Goal: Information Seeking & Learning: Obtain resource

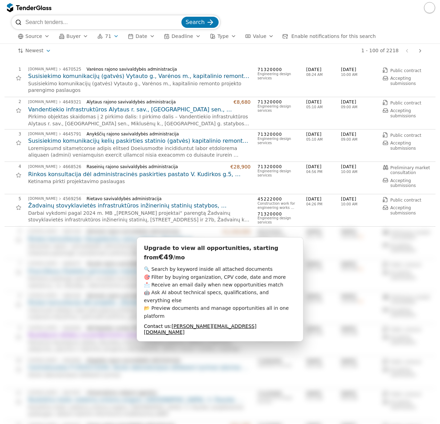
scroll to position [1113, 0]
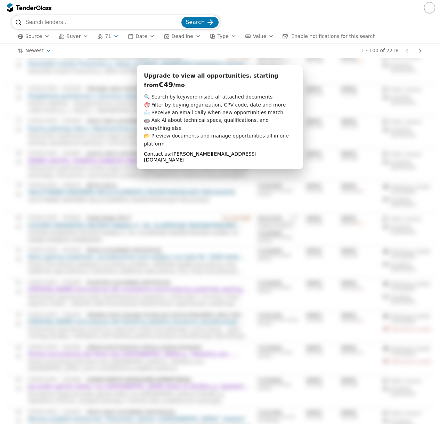
click at [280, 71] on div "Upgrade to view all opportunities, starting from €49 /mo 🔍 Search by keyword in…" at bounding box center [220, 117] width 167 height 104
drag, startPoint x: 148, startPoint y: 178, endPoint x: 135, endPoint y: 164, distance: 18.7
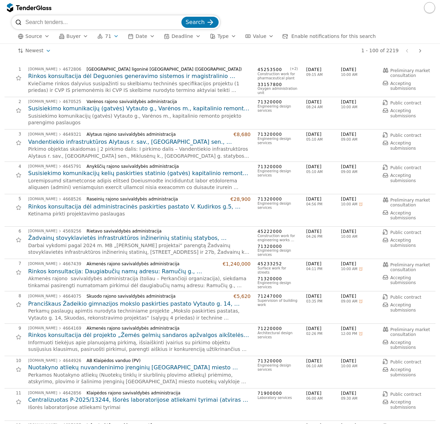
click at [113, 34] on div "button" at bounding box center [115, 36] width 19 height 18
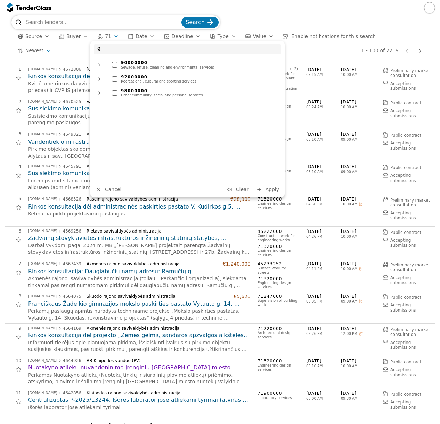
type input "9"
drag, startPoint x: 128, startPoint y: 65, endPoint x: 135, endPoint y: 61, distance: 7.8
click at [132, 63] on div "90000000" at bounding box center [199, 62] width 157 height 5
click at [266, 191] on button "Apply" at bounding box center [267, 189] width 27 height 9
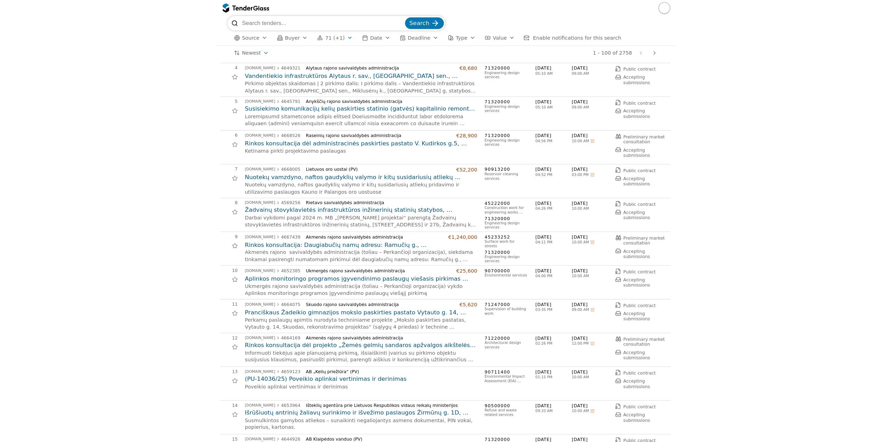
scroll to position [104, 0]
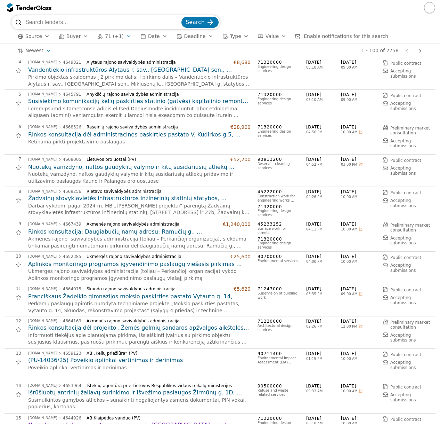
click at [134, 22] on input "search" at bounding box center [102, 22] width 155 height 14
paste input "4659123"
type input "4659123"
click at [182, 17] on button "Search" at bounding box center [200, 22] width 37 height 11
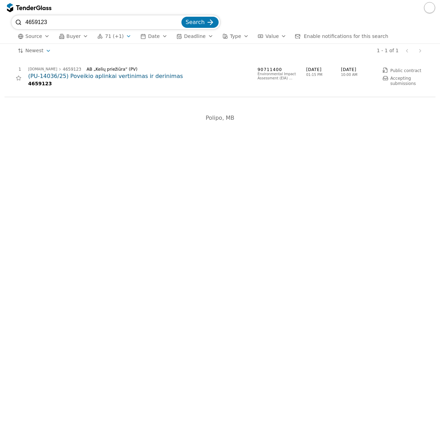
click at [113, 76] on h2 "(PU-14036/25) Poveikio aplinkai vertinimas ir derinimas" at bounding box center [139, 76] width 223 height 8
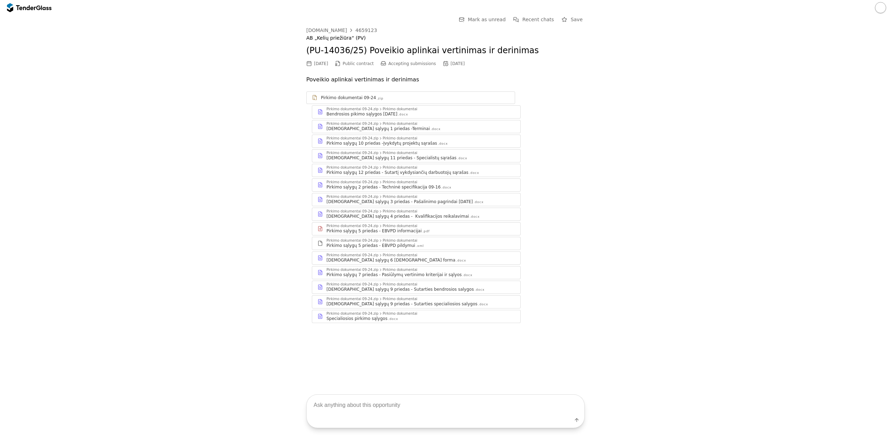
click at [414, 216] on div "Pirkimo sąlygų 4 priedas - Kvalifikacijos reikalavimai" at bounding box center [397, 217] width 142 height 6
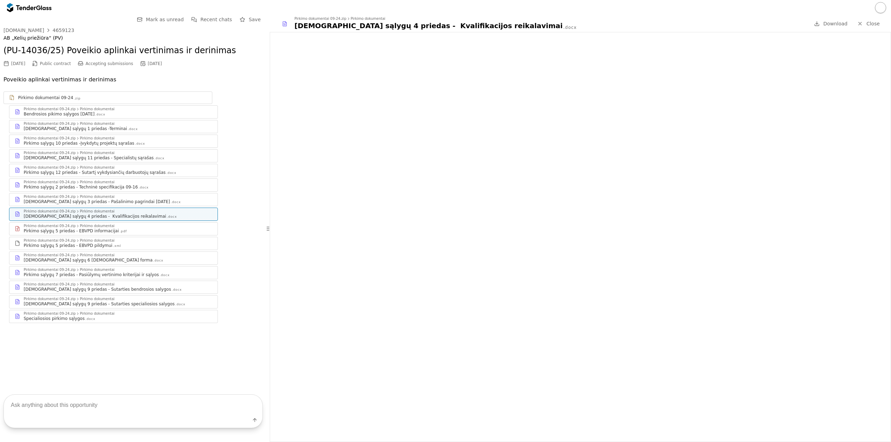
click at [175, 399] on textarea at bounding box center [133, 405] width 258 height 21
click at [138, 186] on div ".docx" at bounding box center [143, 187] width 10 height 5
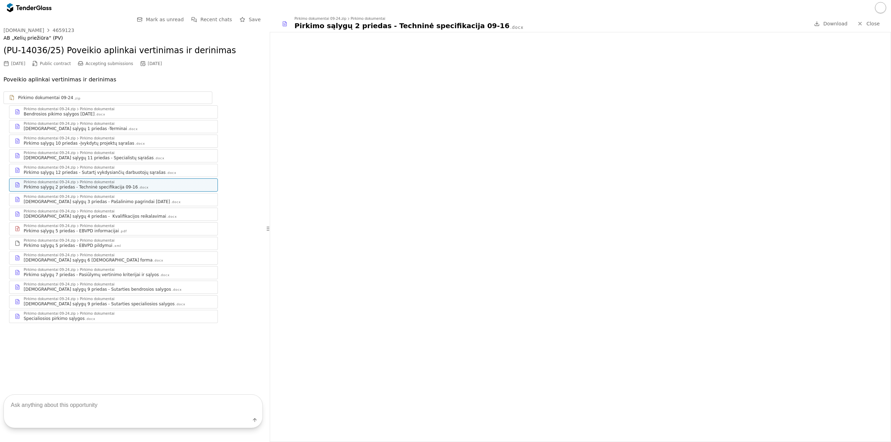
click at [86, 254] on div "Pirkimo dokumentai" at bounding box center [97, 255] width 35 height 3
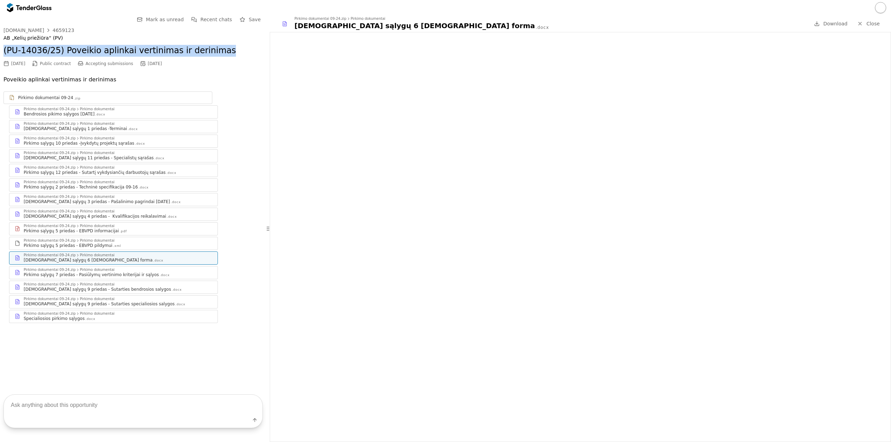
drag, startPoint x: 221, startPoint y: 50, endPoint x: 0, endPoint y: 54, distance: 220.6
click at [0, 54] on div "Go Back Mark as unread Recent chats Save viesiejipirkimai.lt 4659123 AB „Kelių …" at bounding box center [133, 197] width 266 height 365
copy h2 "(PU-14036/25) Poveikio aplinkai vertinimas ir derinimas"
click at [64, 26] on div "Go Back Mark as unread Recent chats Save viesiejipirkimai.lt 4659123 AB „Kelių …" at bounding box center [132, 174] width 259 height 319
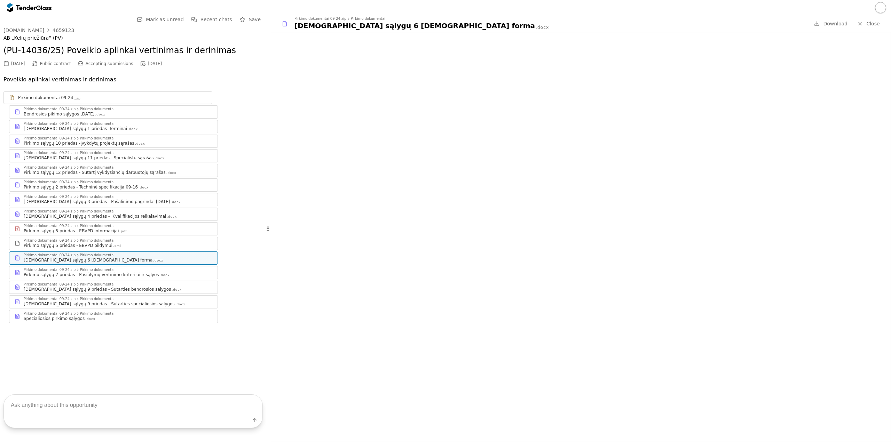
click at [59, 34] on div "viesiejipirkimai.lt 4659123 AB „Kelių priežiūra“ (PV)" at bounding box center [132, 34] width 259 height 14
click at [61, 28] on div "4659123" at bounding box center [64, 30] width 22 height 5
drag, startPoint x: 73, startPoint y: 29, endPoint x: 63, endPoint y: 27, distance: 10.2
click at [47, 28] on div "viesiejipirkimai.lt 4659123" at bounding box center [132, 30] width 259 height 6
copy div "4659123"
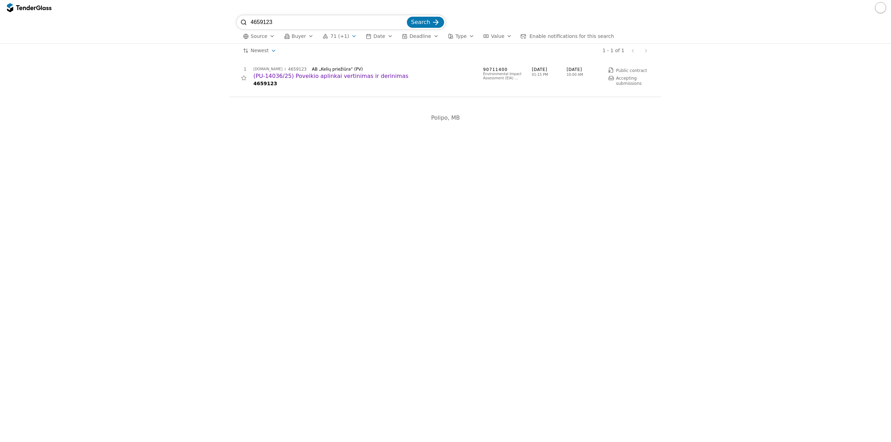
drag, startPoint x: 207, startPoint y: 19, endPoint x: 178, endPoint y: 16, distance: 29.4
click at [178, 19] on div "4659123 Search Source Buyer 71 (+1) Date Deadline Type Value Enable notificatio…" at bounding box center [445, 29] width 884 height 28
paste input "4655261"
type input "4655261"
click at [407, 17] on button "Search" at bounding box center [425, 22] width 37 height 11
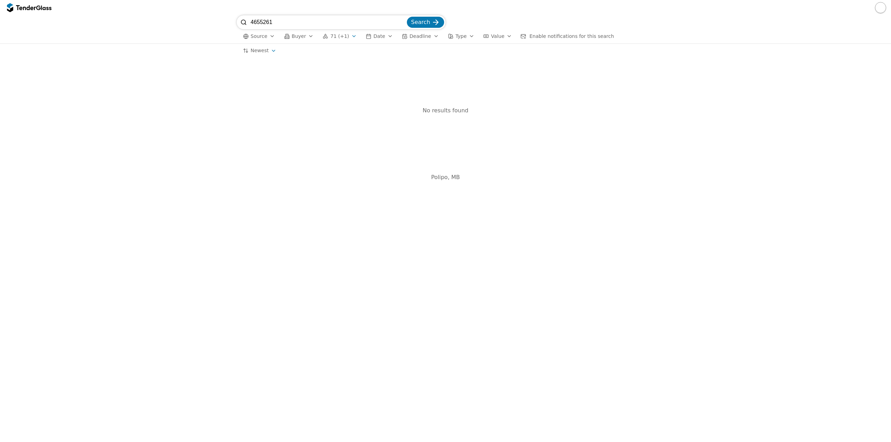
click at [321, 34] on div "button" at bounding box center [325, 35] width 19 height 19
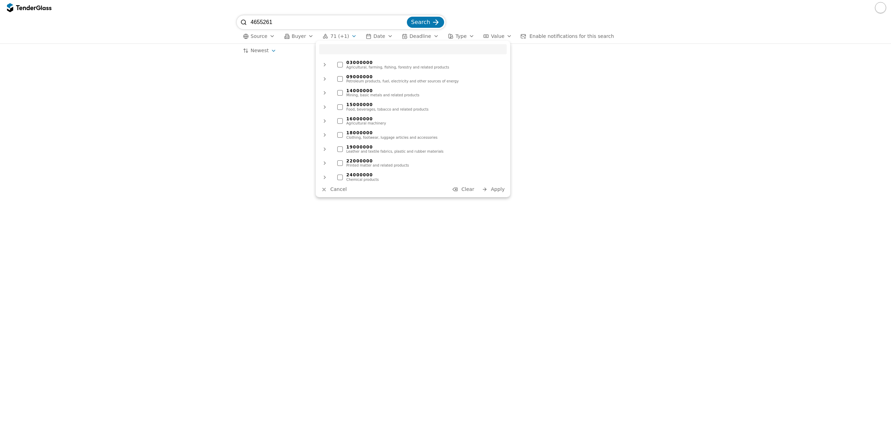
click at [440, 188] on span "Clear" at bounding box center [467, 189] width 13 height 6
click at [265, 97] on div "No results found" at bounding box center [445, 111] width 431 height 92
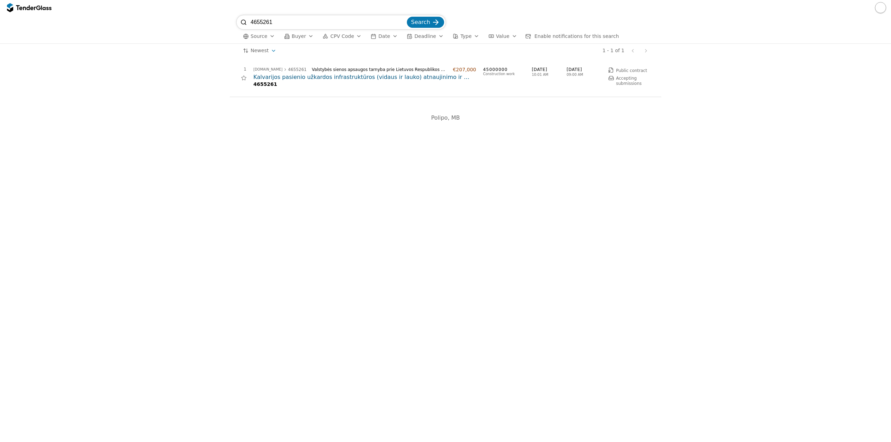
click at [344, 76] on h2 "Kalvarijos pasienio užkardos infrastruktūros (vidaus ir lauko) atnaujinimo ir p…" at bounding box center [364, 77] width 223 height 8
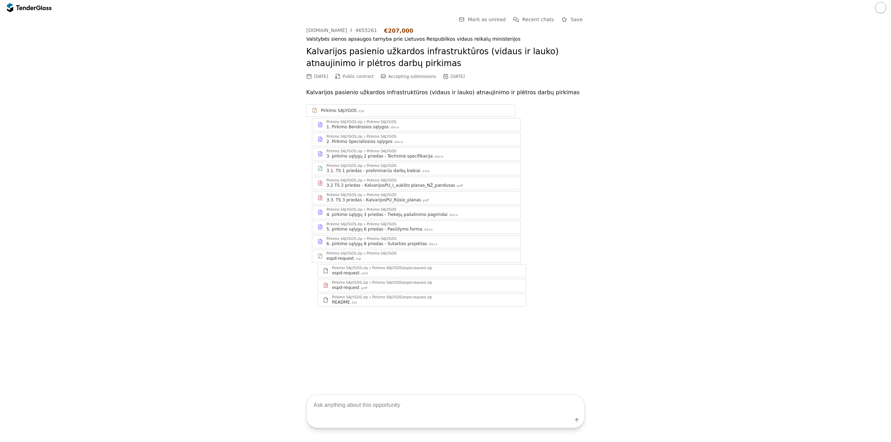
click at [384, 152] on div "Pirkimo SĄLYGOS" at bounding box center [381, 151] width 30 height 3
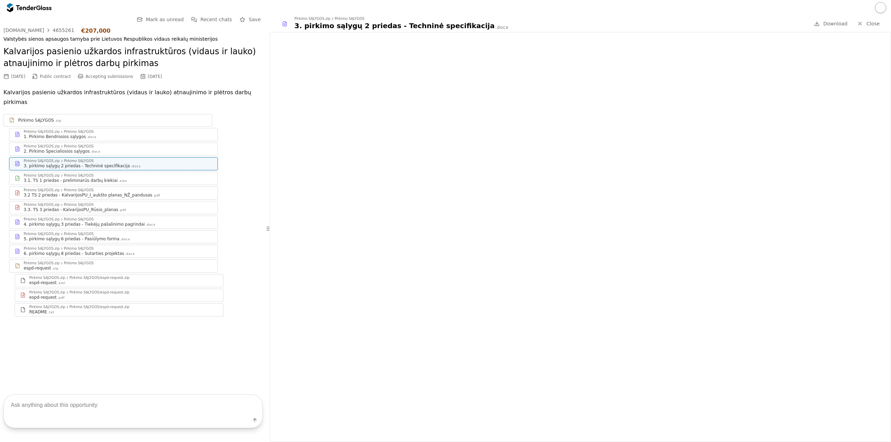
click at [101, 188] on div "Pirkimo SĄLYGOS.zip Pirkimo SĄLYGOS" at bounding box center [118, 190] width 189 height 4
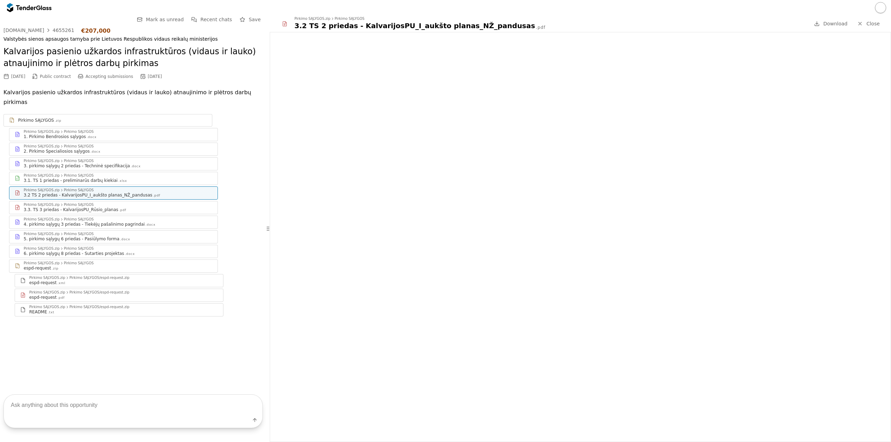
click at [66, 402] on textarea at bounding box center [133, 405] width 258 height 21
type textarea "ar reikia projekto?"
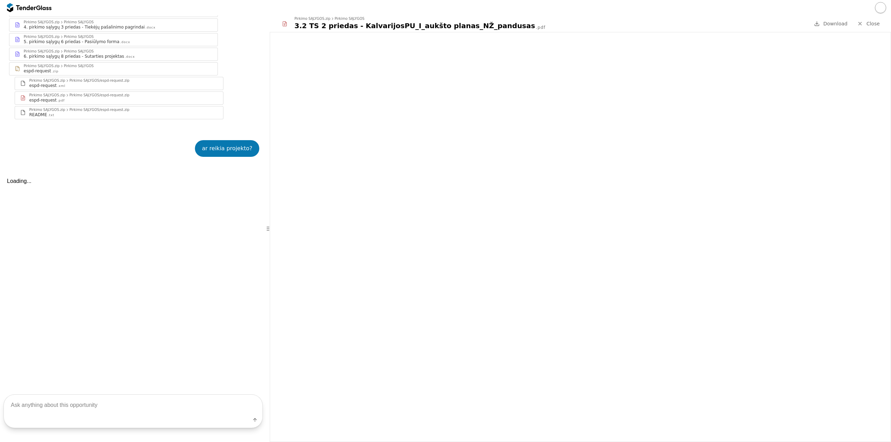
scroll to position [127, 0]
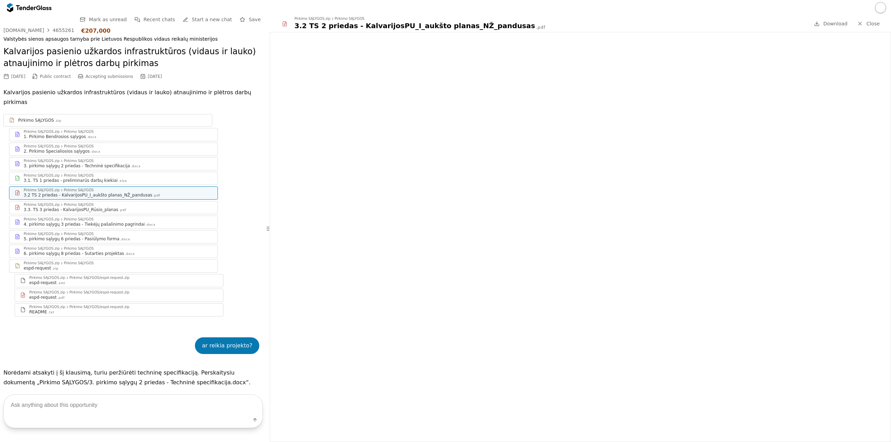
click at [118, 149] on div "2. Pirkimo Specialiosios sąlygos .docx" at bounding box center [118, 152] width 189 height 6
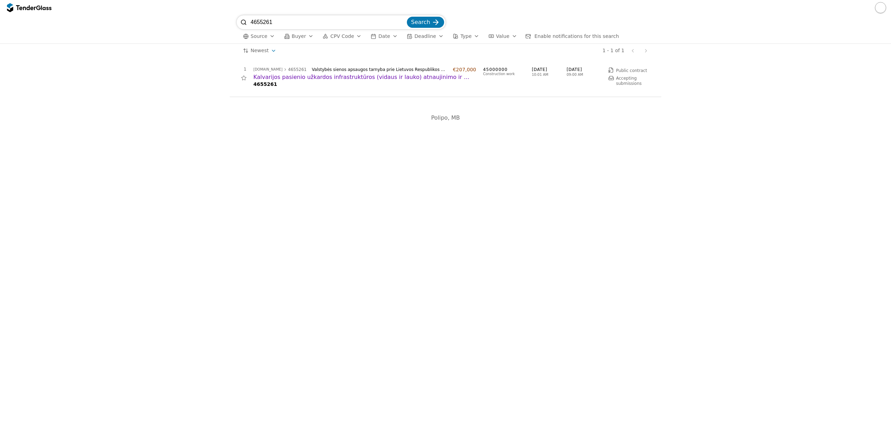
drag, startPoint x: 288, startPoint y: 20, endPoint x: 202, endPoint y: 29, distance: 86.7
click at [202, 29] on div "4655261 Search Source Buyer CPV Code Date Deadline Type Value Enable notificati…" at bounding box center [445, 29] width 884 height 28
paste input "4644926"
type input "4644926"
click at [407, 17] on button "Search" at bounding box center [425, 22] width 37 height 11
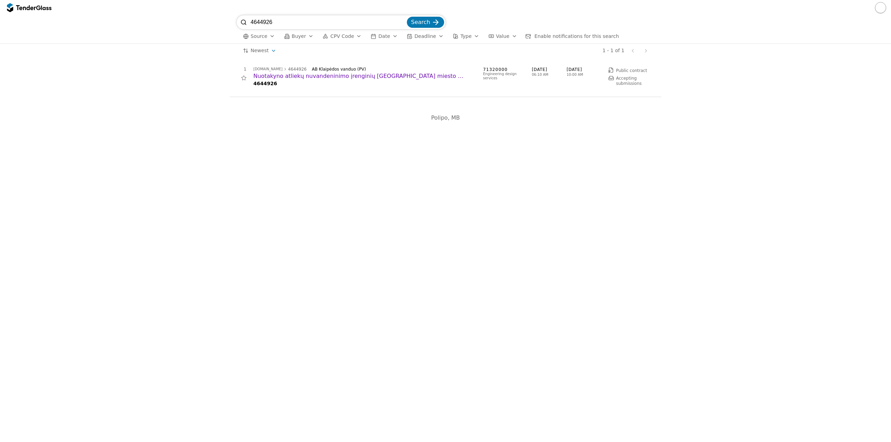
click at [333, 75] on h2 "Nuotakyno atliekų nuvandeninimo įrenginių [GEOGRAPHIC_DATA] miesto nuotekų valy…" at bounding box center [364, 76] width 223 height 8
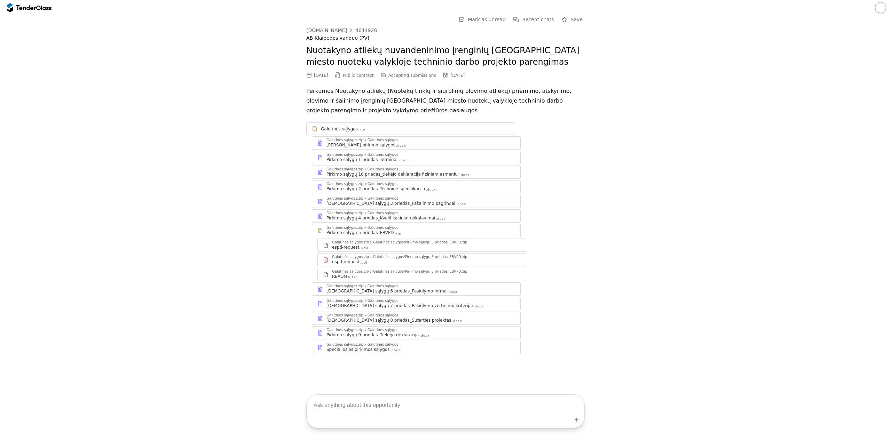
click at [386, 218] on div "Pirkimo sąlygų 4 priedas_Kvalifikaciniai reikalavimai" at bounding box center [380, 218] width 109 height 6
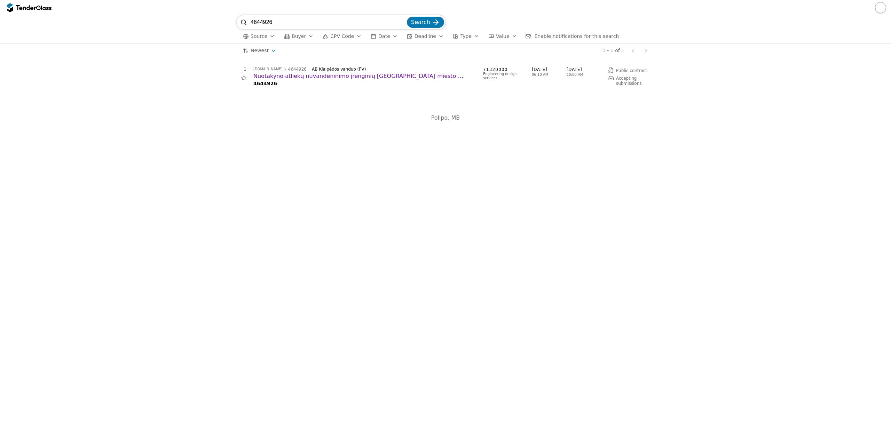
drag, startPoint x: 280, startPoint y: 26, endPoint x: 164, endPoint y: 18, distance: 116.1
click at [158, 21] on div "4644926 Search Source Buyer CPV Code Date Deadline Type Value Enable notificati…" at bounding box center [445, 29] width 884 height 28
paste input "30980"
type input "4630980"
click at [407, 17] on button "Search" at bounding box center [425, 22] width 37 height 11
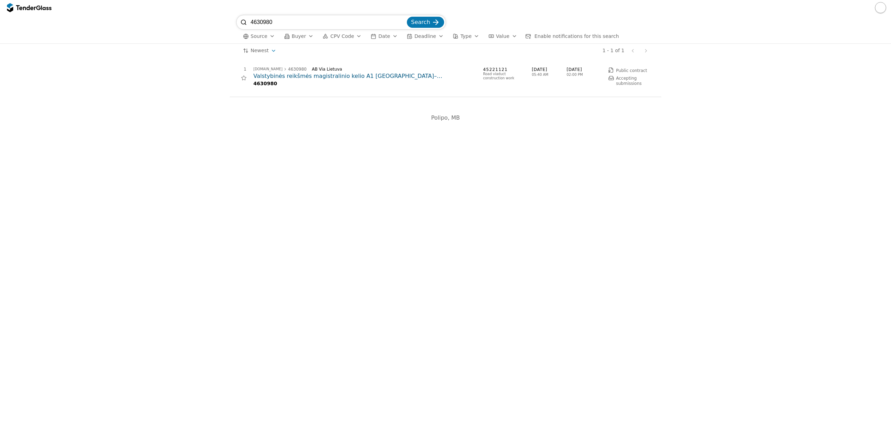
click at [316, 76] on h2 "Valstybinės reikšmės magistralinio kelio A1 Vilnius–Kaunas–Klaipėda 12,318 km v…" at bounding box center [364, 76] width 223 height 8
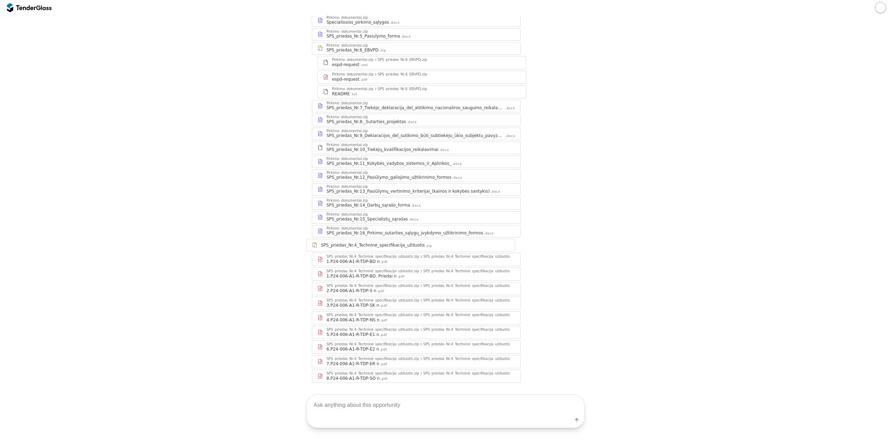
scroll to position [241, 0]
click at [403, 257] on div "1.P24-006-A1-R-TDP-BD n .pdf" at bounding box center [420, 260] width 189 height 6
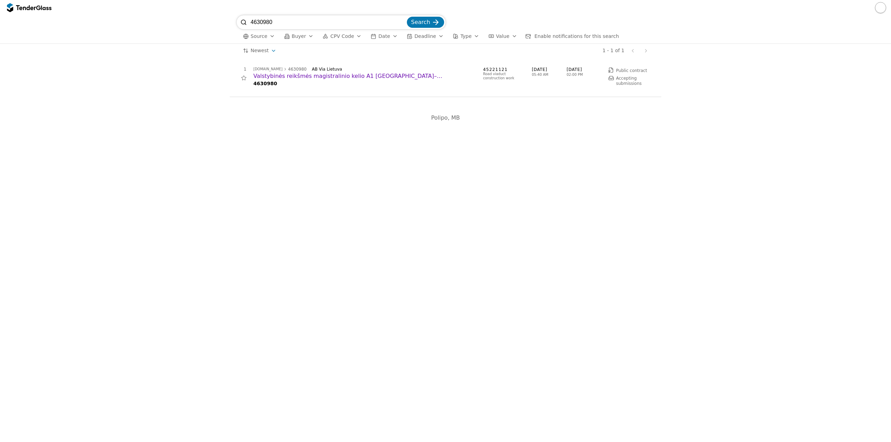
drag, startPoint x: 312, startPoint y: 19, endPoint x: 196, endPoint y: 17, distance: 116.6
click at [195, 19] on div "4630980 Search Source Buyer CPV Code Date Deadline Type Value Enable notificati…" at bounding box center [445, 29] width 884 height 28
paste input "59123"
type input "4659123"
click at [407, 17] on button "Search" at bounding box center [425, 22] width 37 height 11
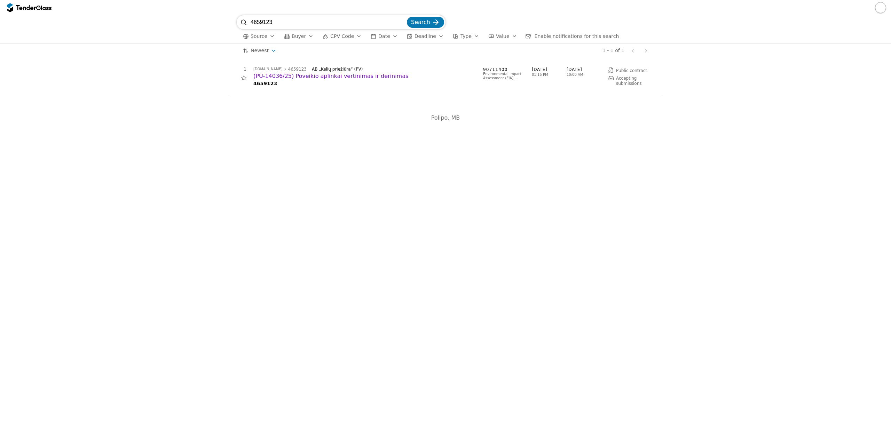
click at [365, 79] on h2 "(PU-14036/25) Poveikio aplinkai vertinimas ir derinimas" at bounding box center [364, 76] width 223 height 8
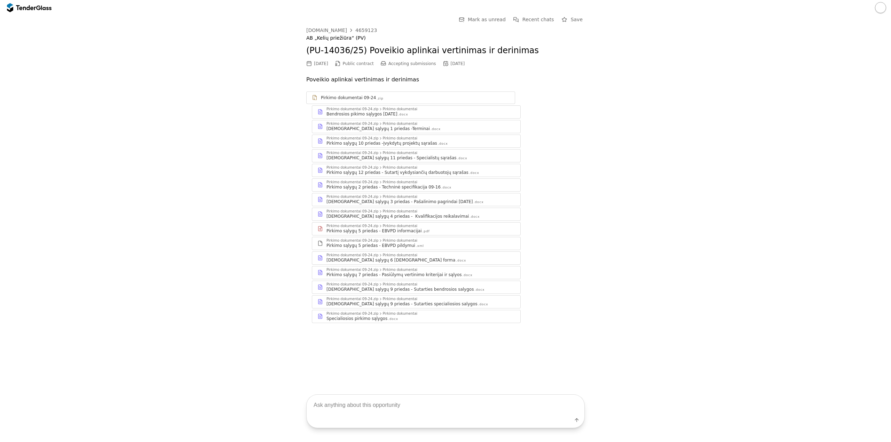
drag, startPoint x: 373, startPoint y: 407, endPoint x: 396, endPoint y: 386, distance: 31.0
click at [359, 414] on textarea at bounding box center [445, 405] width 278 height 21
type textarea "ar yra numatytas biudžetas?"
click at [355, 30] on div "4659123" at bounding box center [366, 30] width 22 height 5
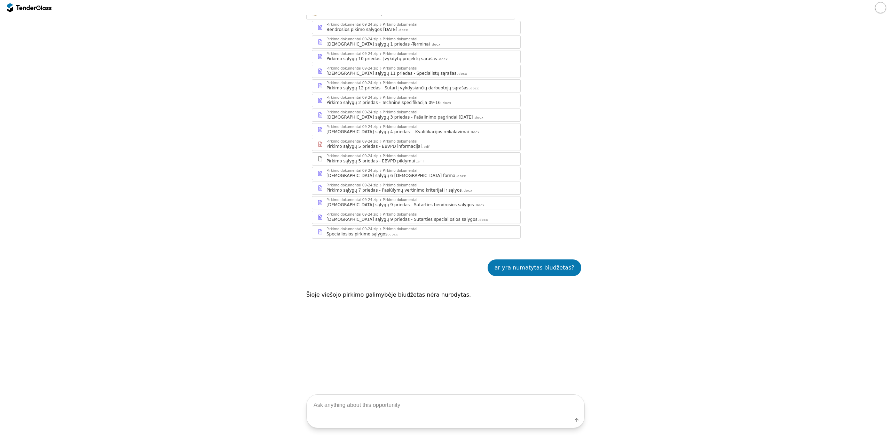
scroll to position [104, 0]
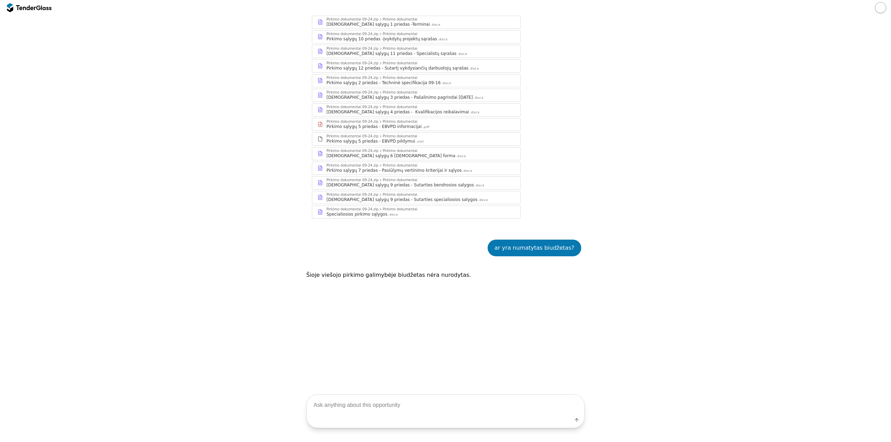
click at [196, 295] on div "Go Back Mark as unread Recent chats Start a new chat Save viesiejipirkimai.lt 4…" at bounding box center [445, 252] width 884 height 683
click at [142, 201] on div "Go Back Mark as unread Recent chats Start a new chat Save viesiejipirkimai.lt 4…" at bounding box center [445, 252] width 884 height 683
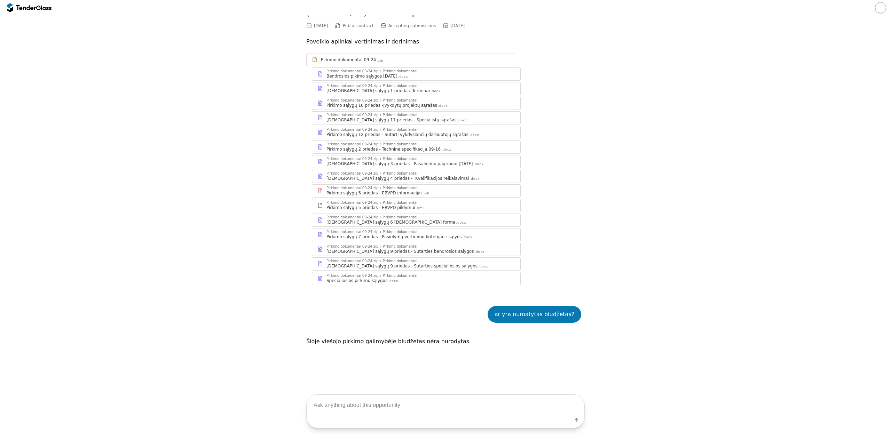
scroll to position [0, 0]
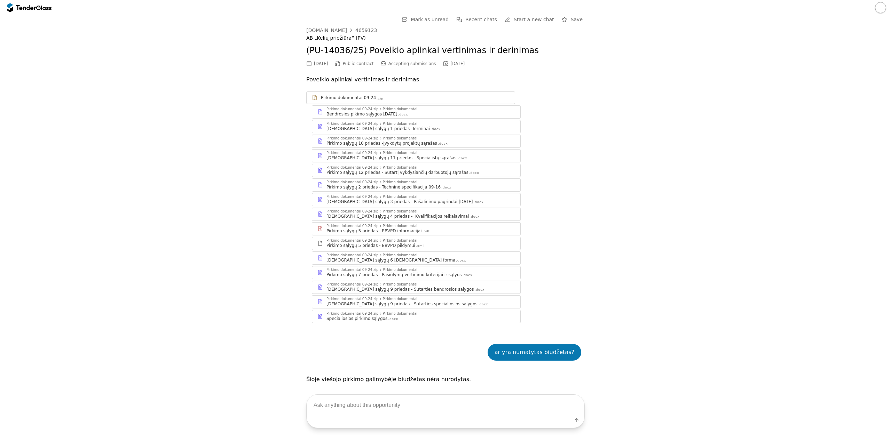
click at [400, 216] on div "Pirkimo sąlygų 4 priedas - Kvalifikacijos reikalavimai" at bounding box center [397, 217] width 142 height 6
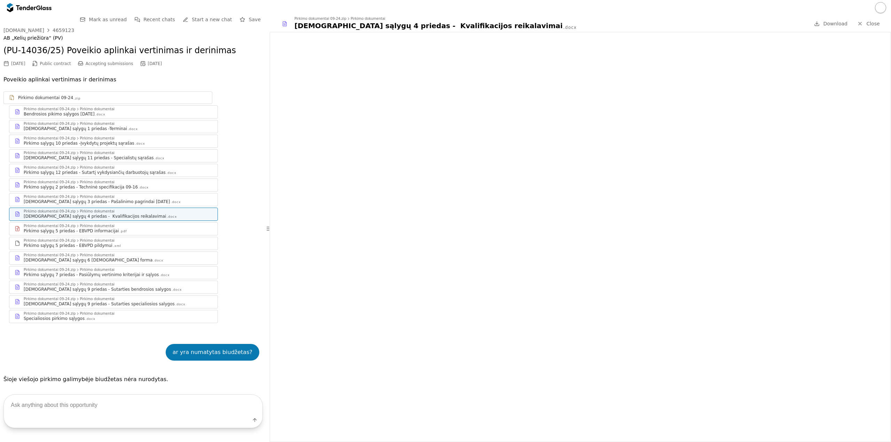
click at [440, 7] on div at bounding box center [445, 7] width 891 height 15
click at [440, 8] on button "button" at bounding box center [880, 7] width 11 height 11
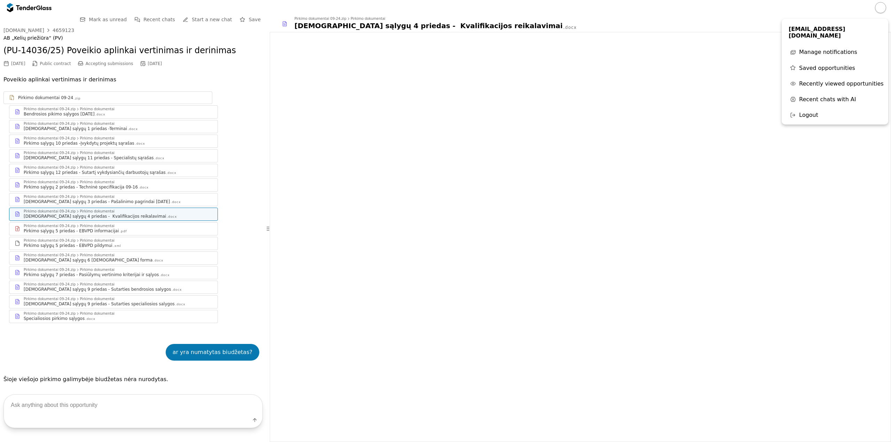
click at [440, 96] on button "Recent chats with AI" at bounding box center [834, 99] width 99 height 12
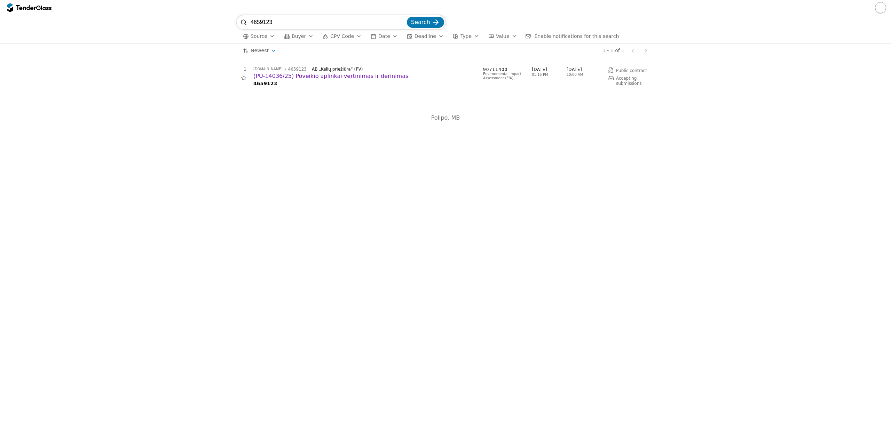
drag, startPoint x: 125, startPoint y: 16, endPoint x: 304, endPoint y: 22, distance: 179.3
click at [132, 18] on div "4659123 Search Source Buyer CPV Code Date Deadline Type Value Enable notificati…" at bounding box center [445, 221] width 891 height 442
drag, startPoint x: 309, startPoint y: 21, endPoint x: 56, endPoint y: 14, distance: 253.3
click at [39, 21] on div "4659123 Search Source Buyer CPV Code Date Deadline Type Value Enable notificati…" at bounding box center [445, 29] width 884 height 28
paste input "30980"
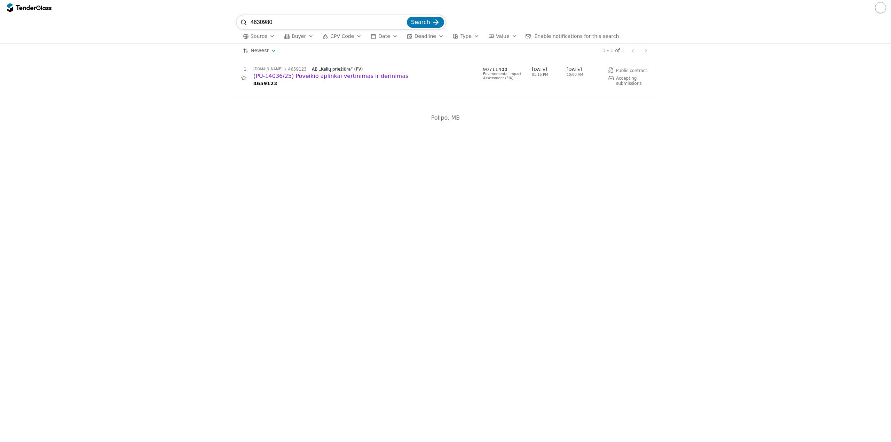
type input "4630980"
click at [407, 17] on button "Search" at bounding box center [425, 22] width 37 height 11
click at [305, 79] on h2 "Valstybinės reikšmės magistralinio kelio A1 Vilnius–Kaunas–Klaipėda 12,318 km v…" at bounding box center [364, 76] width 223 height 8
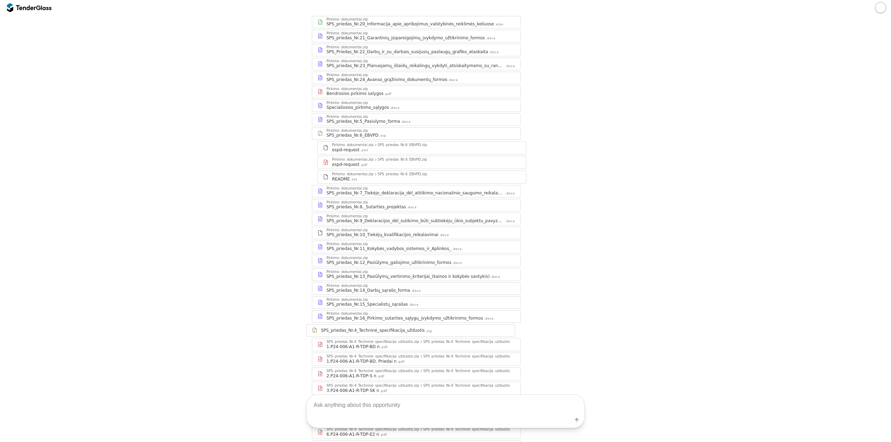
scroll to position [241, 0]
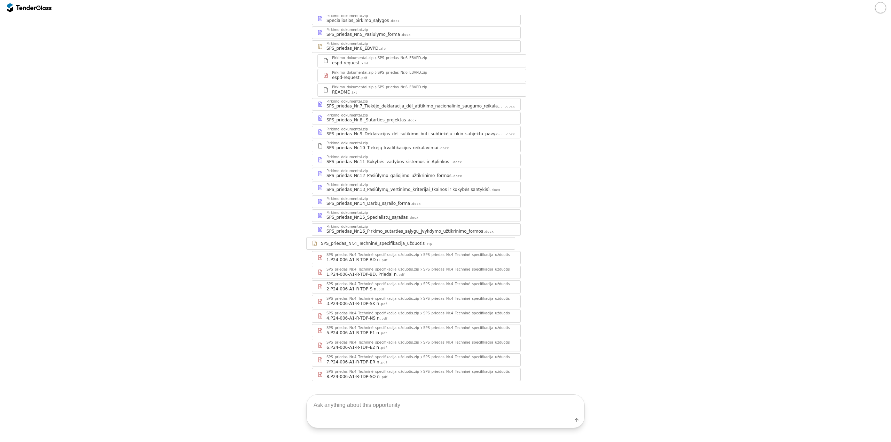
click at [380, 258] on div ".pdf" at bounding box center [383, 260] width 7 height 5
